Goal: Task Accomplishment & Management: Use online tool/utility

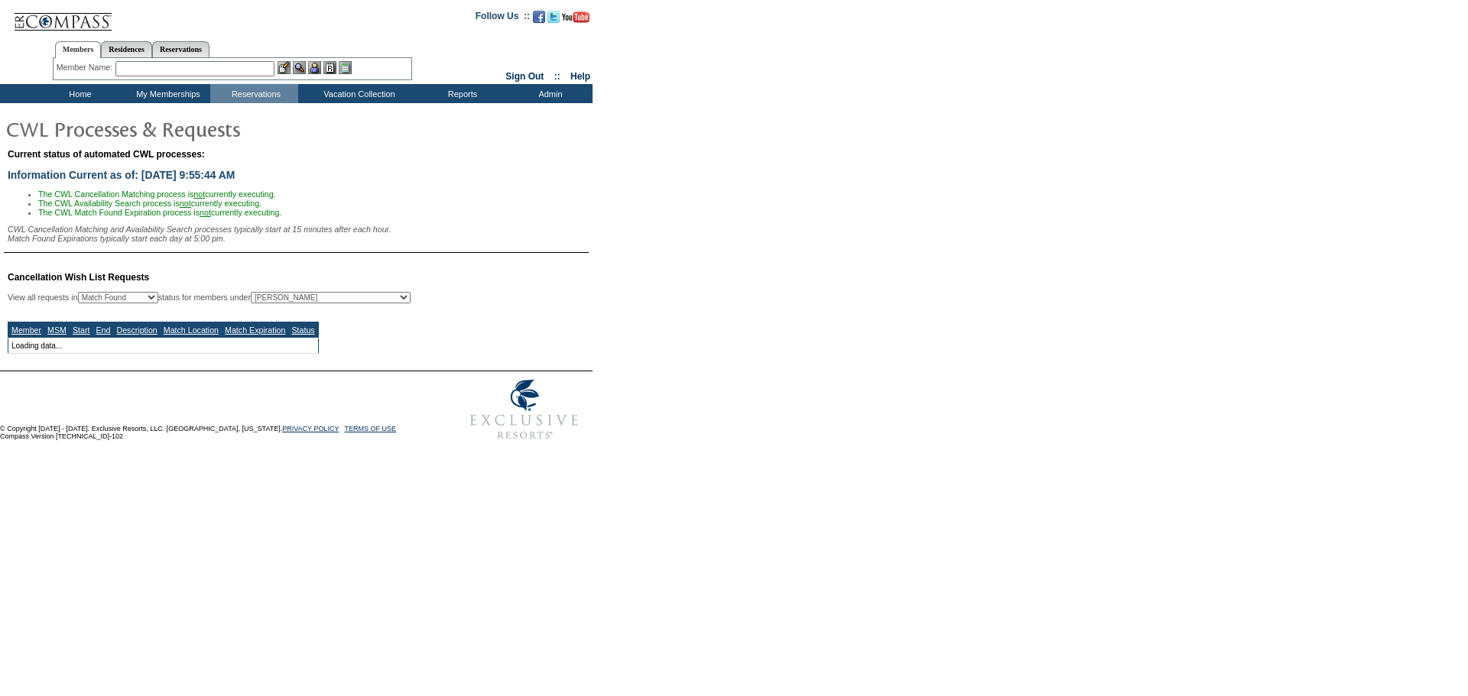
select select "50"
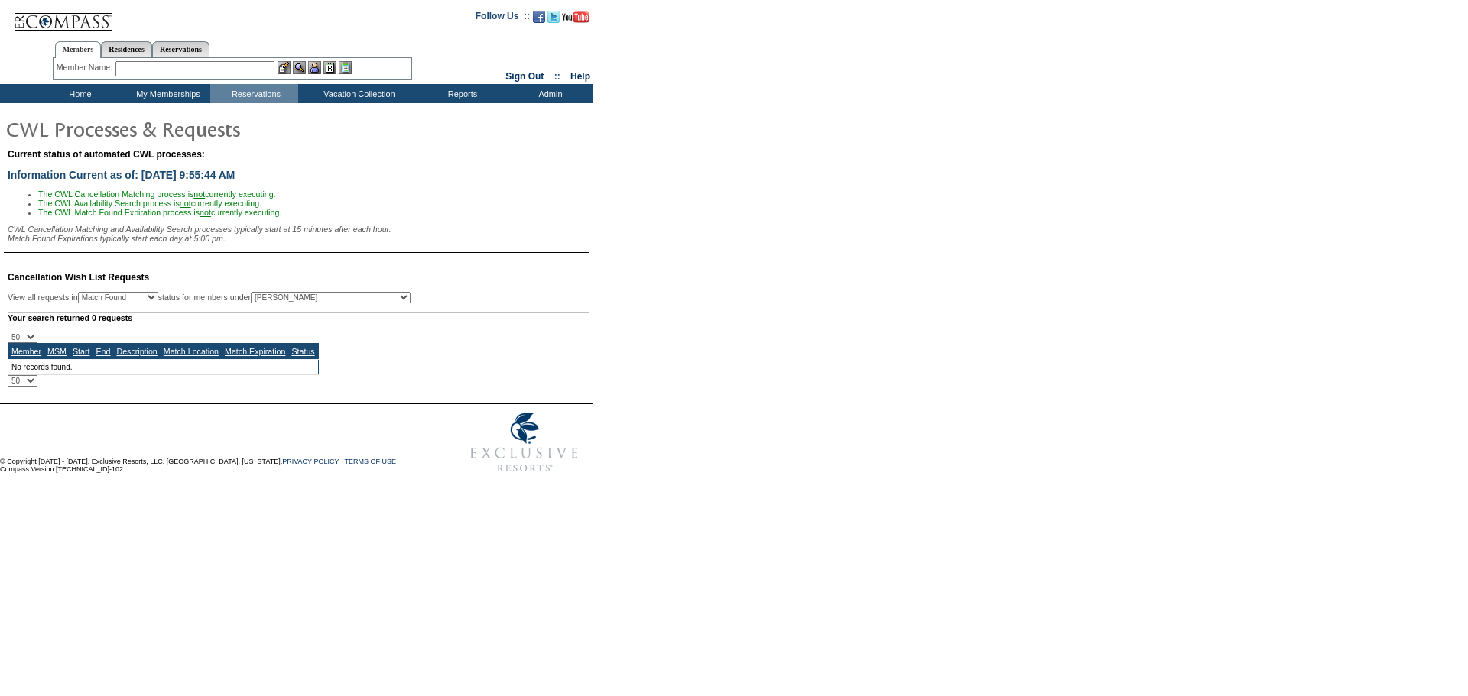
click at [71, 91] on td "Home" at bounding box center [78, 93] width 88 height 19
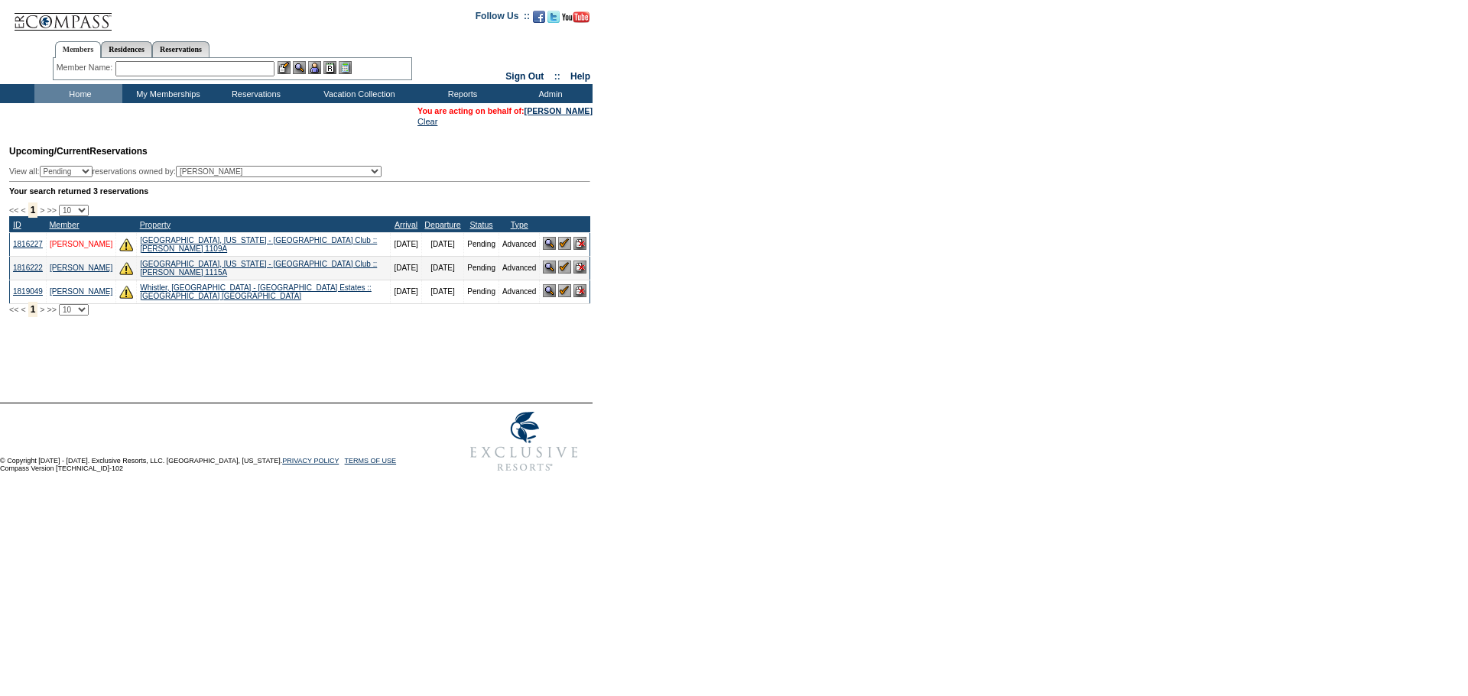
click at [67, 248] on link "Axelrod, Terry" at bounding box center [81, 244] width 63 height 8
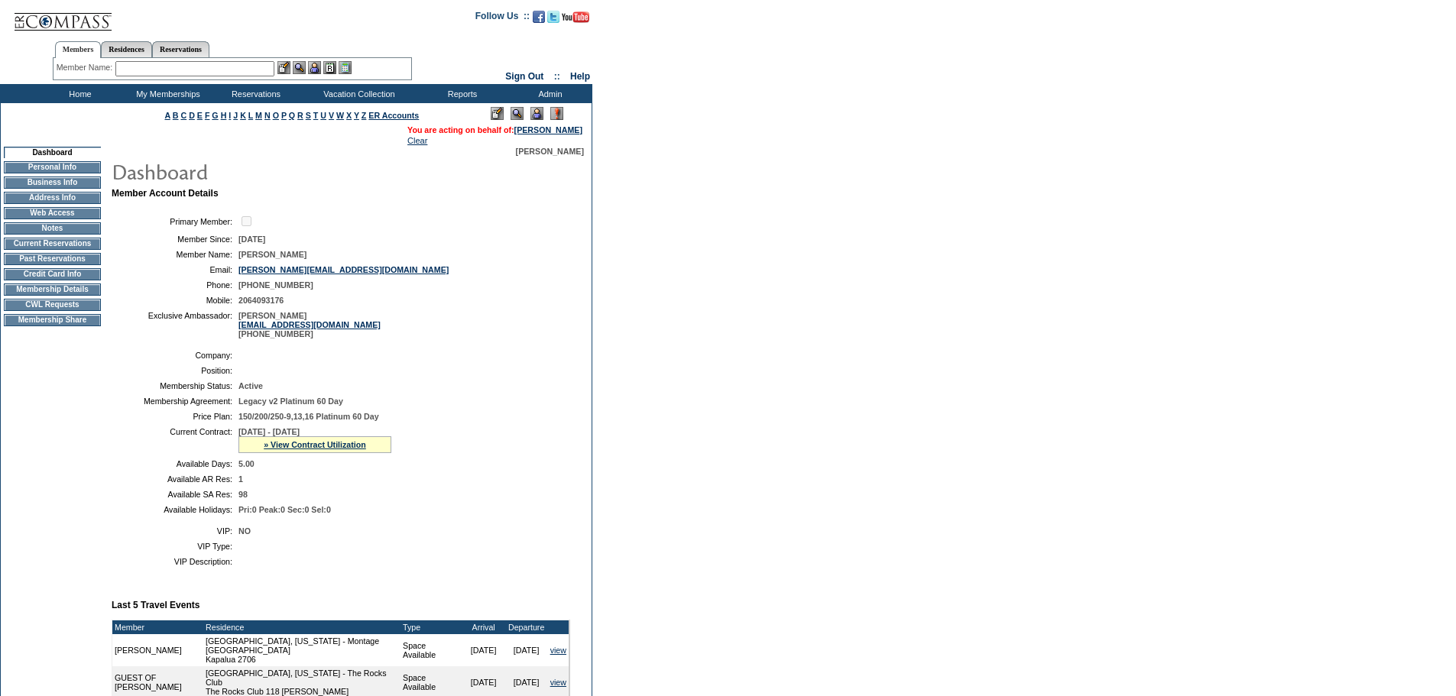
click at [532, 113] on img at bounding box center [537, 113] width 13 height 13
